Goal: Transaction & Acquisition: Purchase product/service

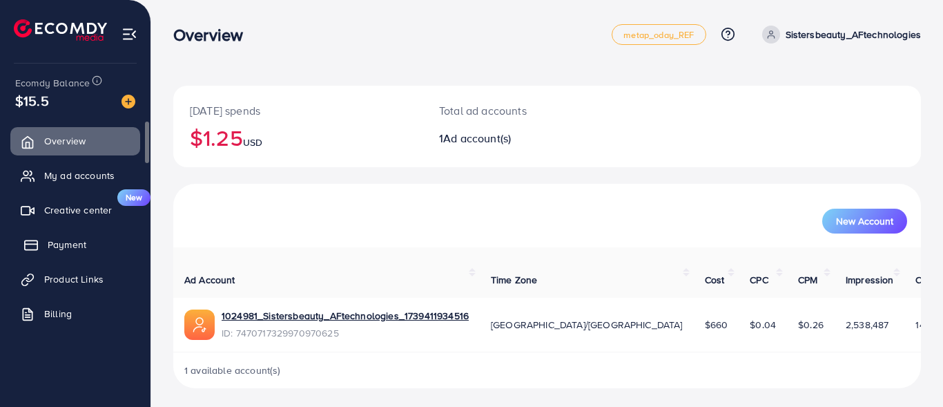
click at [61, 240] on span "Payment" at bounding box center [67, 245] width 39 height 14
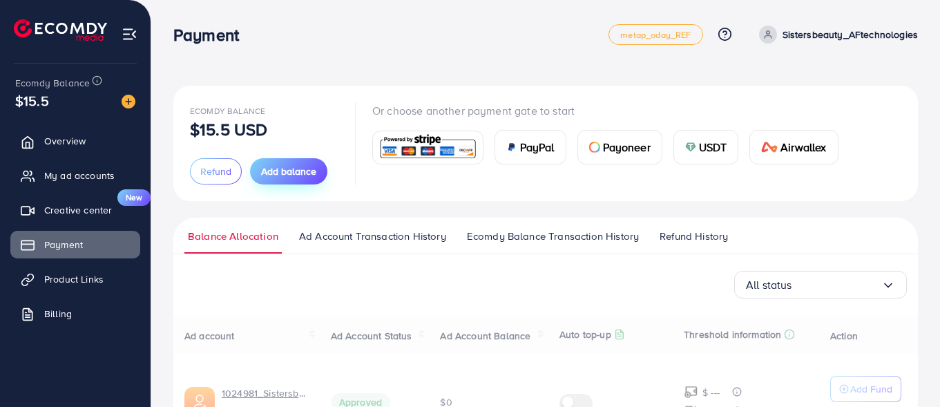
click at [298, 167] on span "Add balance" at bounding box center [288, 171] width 55 height 14
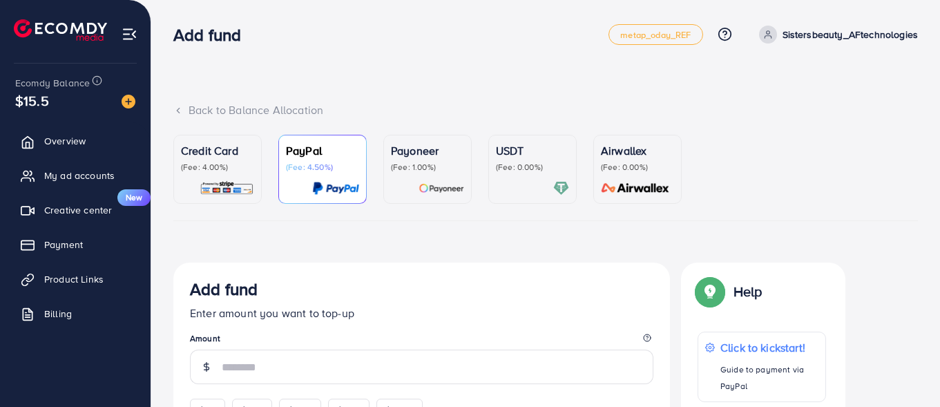
click at [282, 169] on link "PayPal (Fee: 4.50%)" at bounding box center [322, 169] width 88 height 69
click at [219, 169] on p "(Fee: 4.00%)" at bounding box center [217, 167] width 73 height 11
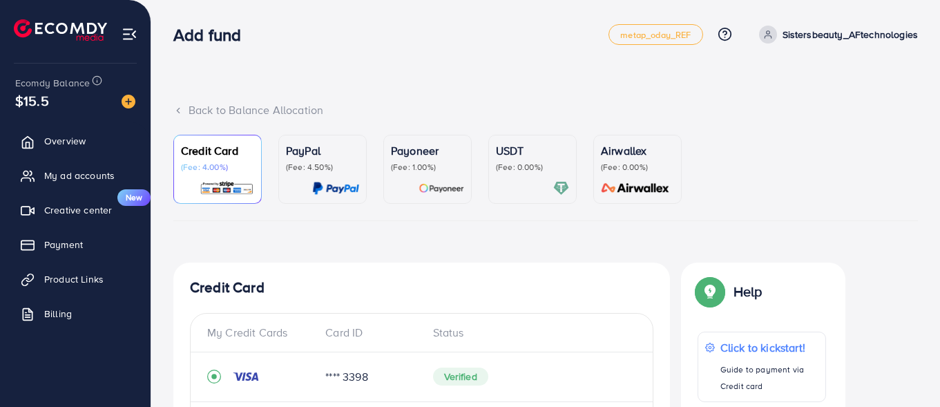
click at [328, 291] on h4 "Credit Card" at bounding box center [421, 287] width 463 height 17
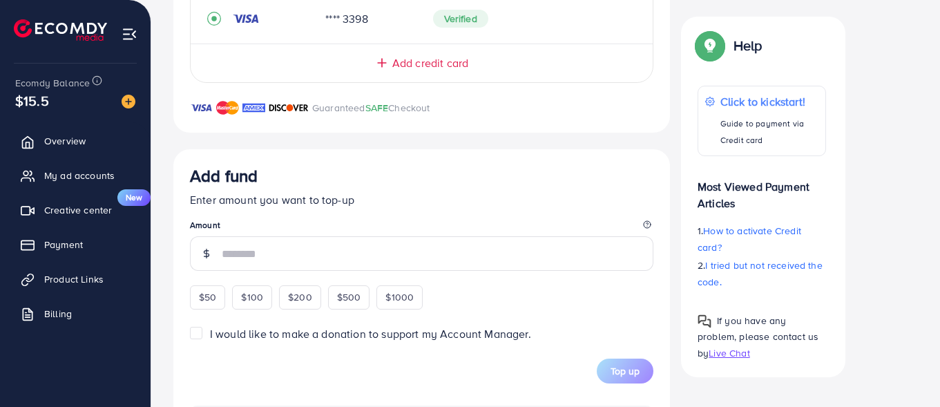
scroll to position [359, 0]
click at [212, 294] on span "$50" at bounding box center [207, 296] width 17 height 14
type input "**"
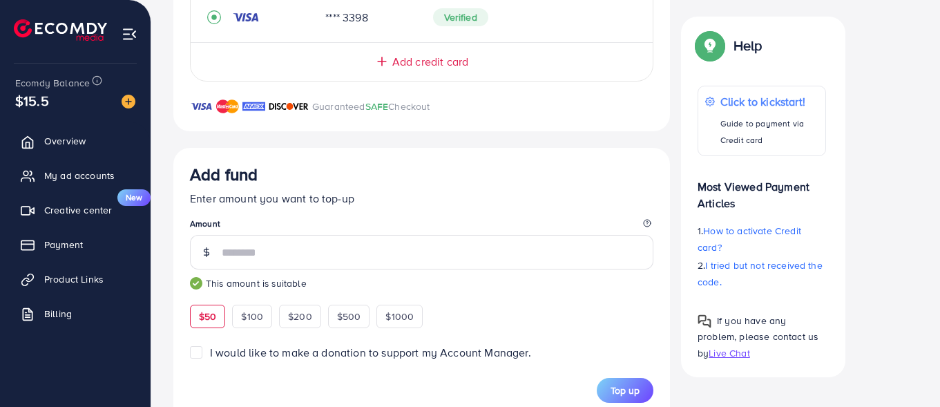
click at [554, 147] on div "Credit Card My Credit Cards Card ID Status **** 3398 Verified Add credit card G…" at bounding box center [421, 309] width 497 height 813
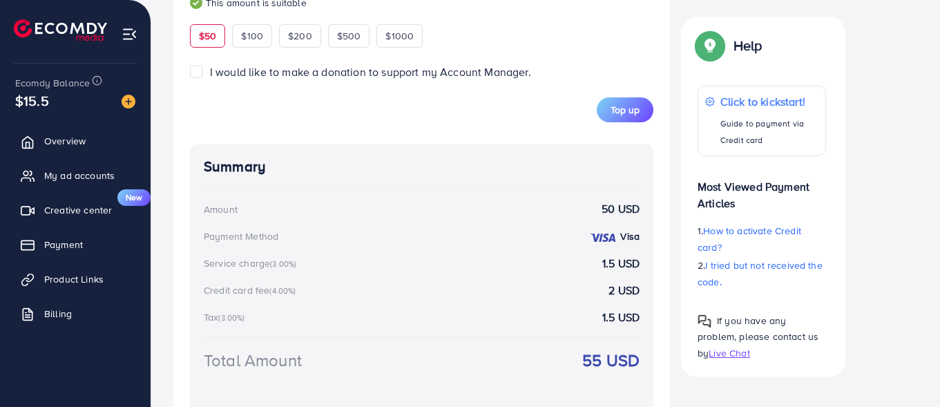
scroll to position [691, 0]
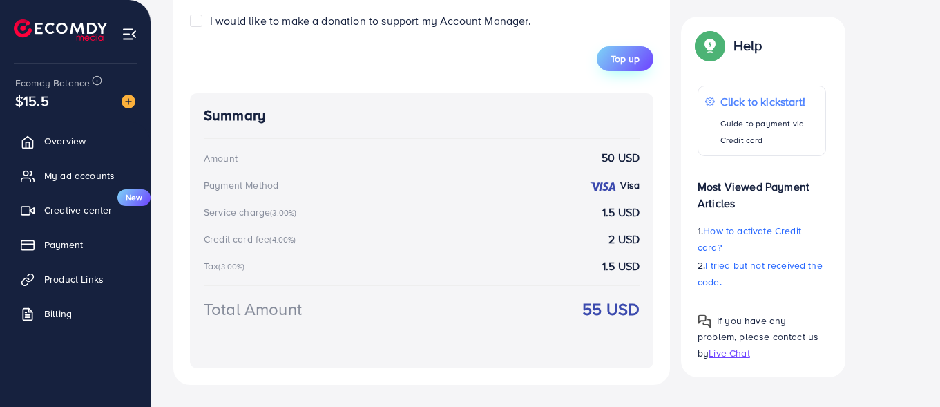
click at [613, 56] on span "Top up" at bounding box center [625, 59] width 29 height 14
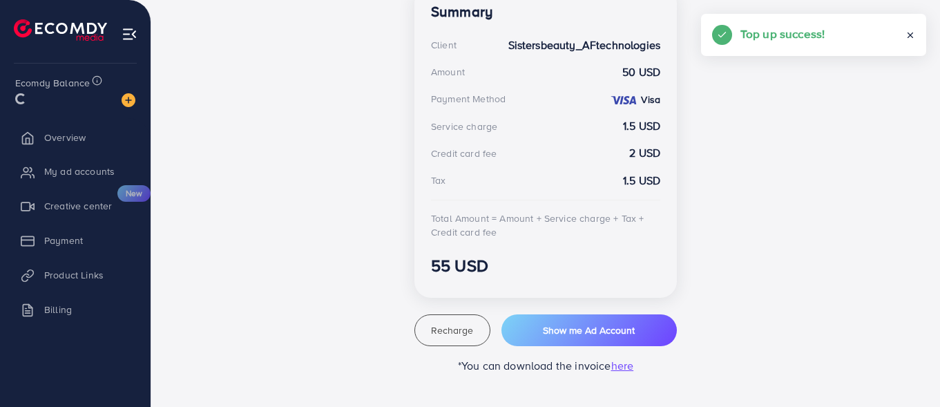
scroll to position [415, 0]
